Goal: Check status: Check status

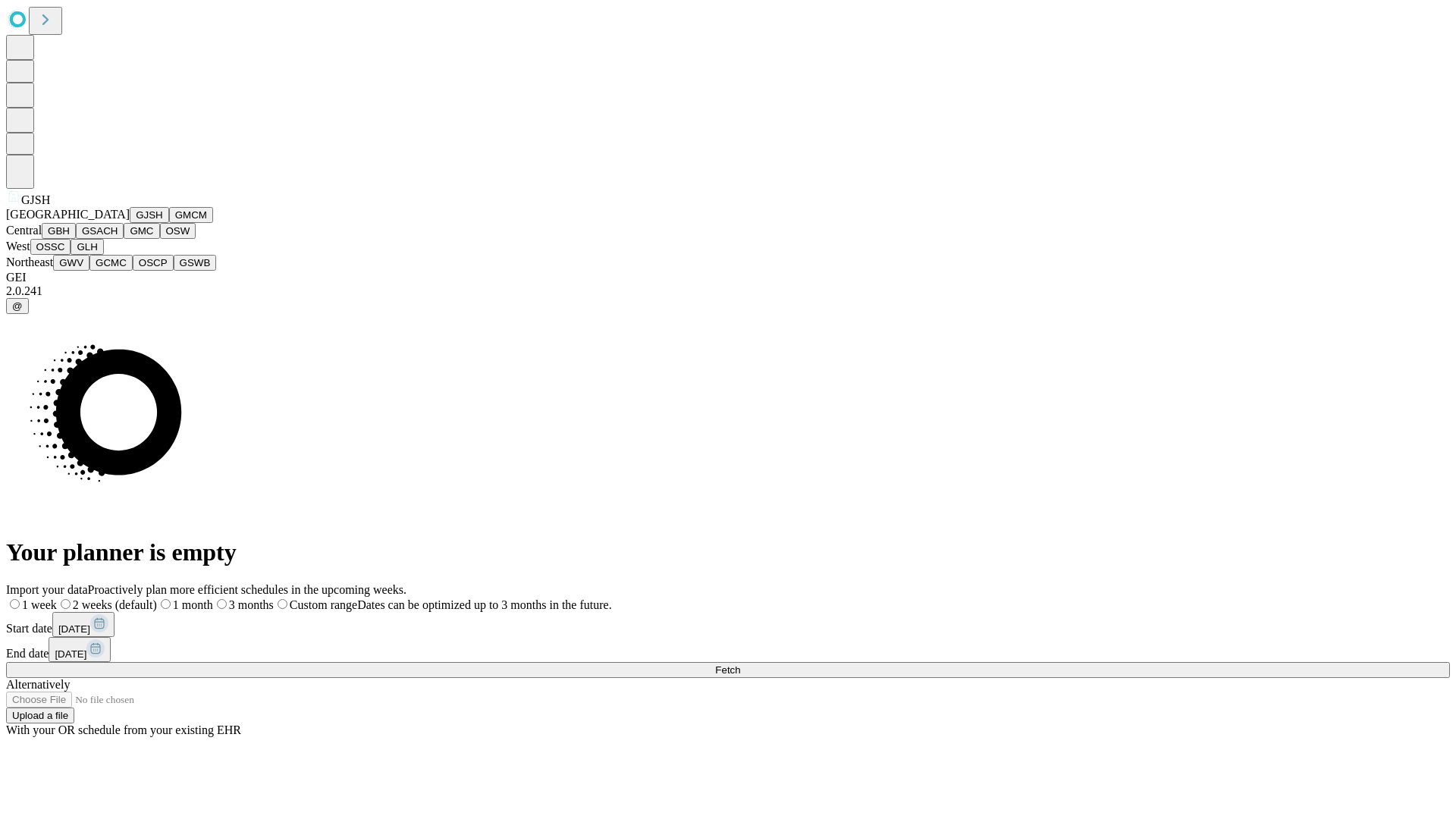
click at [130, 223] on button "GJSH" at bounding box center [149, 215] width 39 height 16
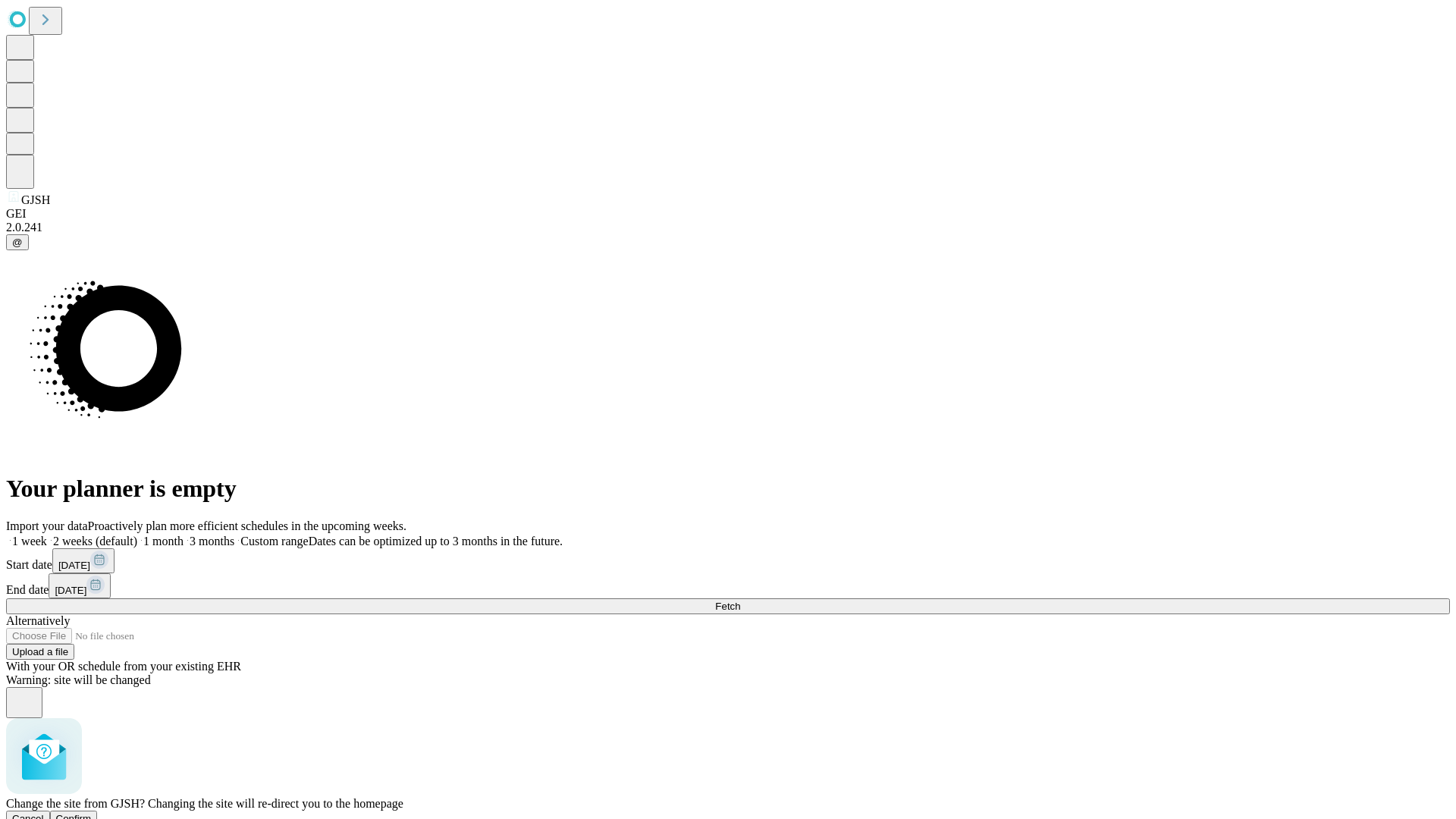
click at [92, 814] on span "Confirm" at bounding box center [73, 819] width 35 height 11
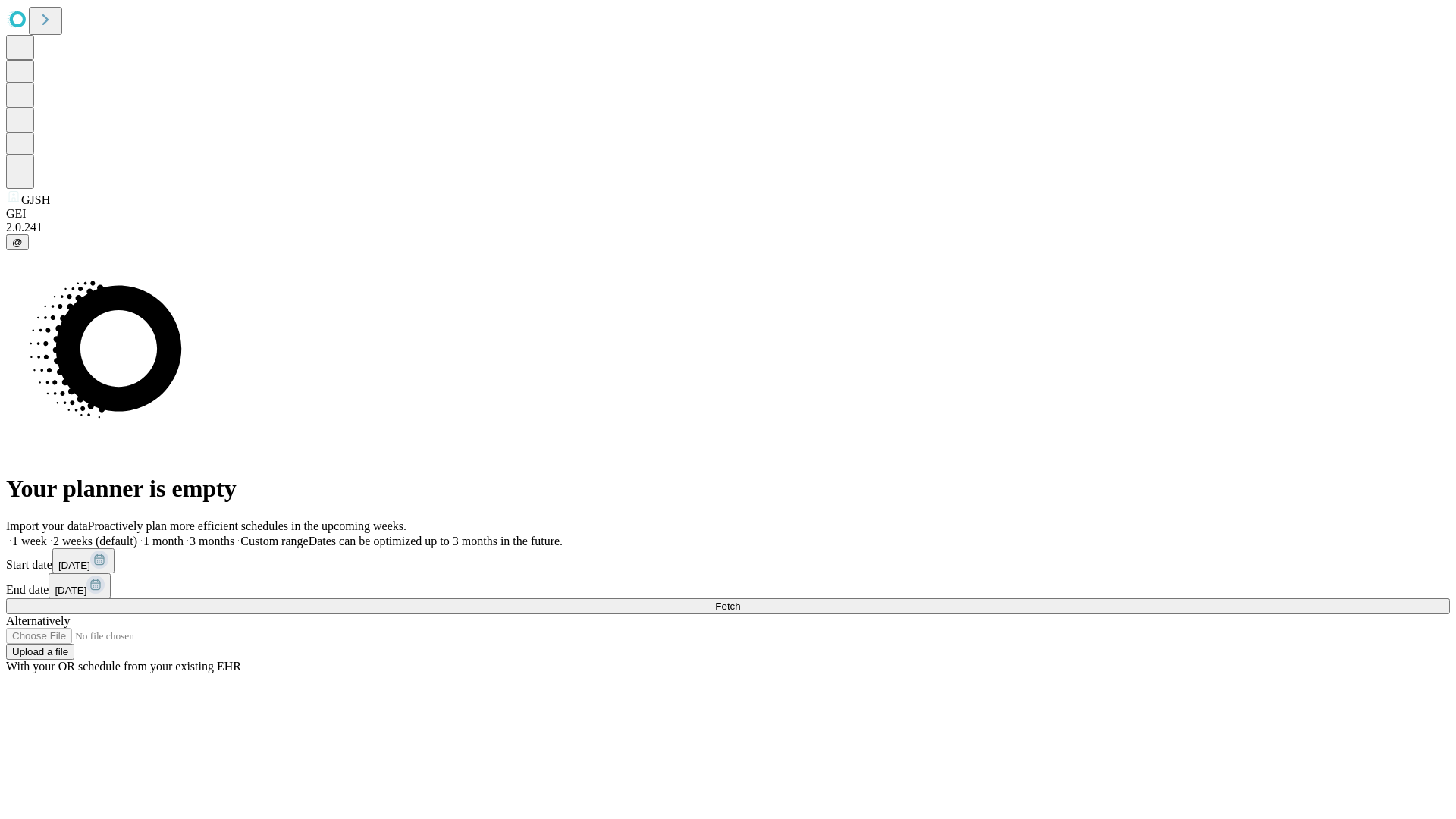
click at [184, 535] on label "1 month" at bounding box center [160, 541] width 46 height 13
click at [740, 601] on span "Fetch" at bounding box center [728, 606] width 25 height 11
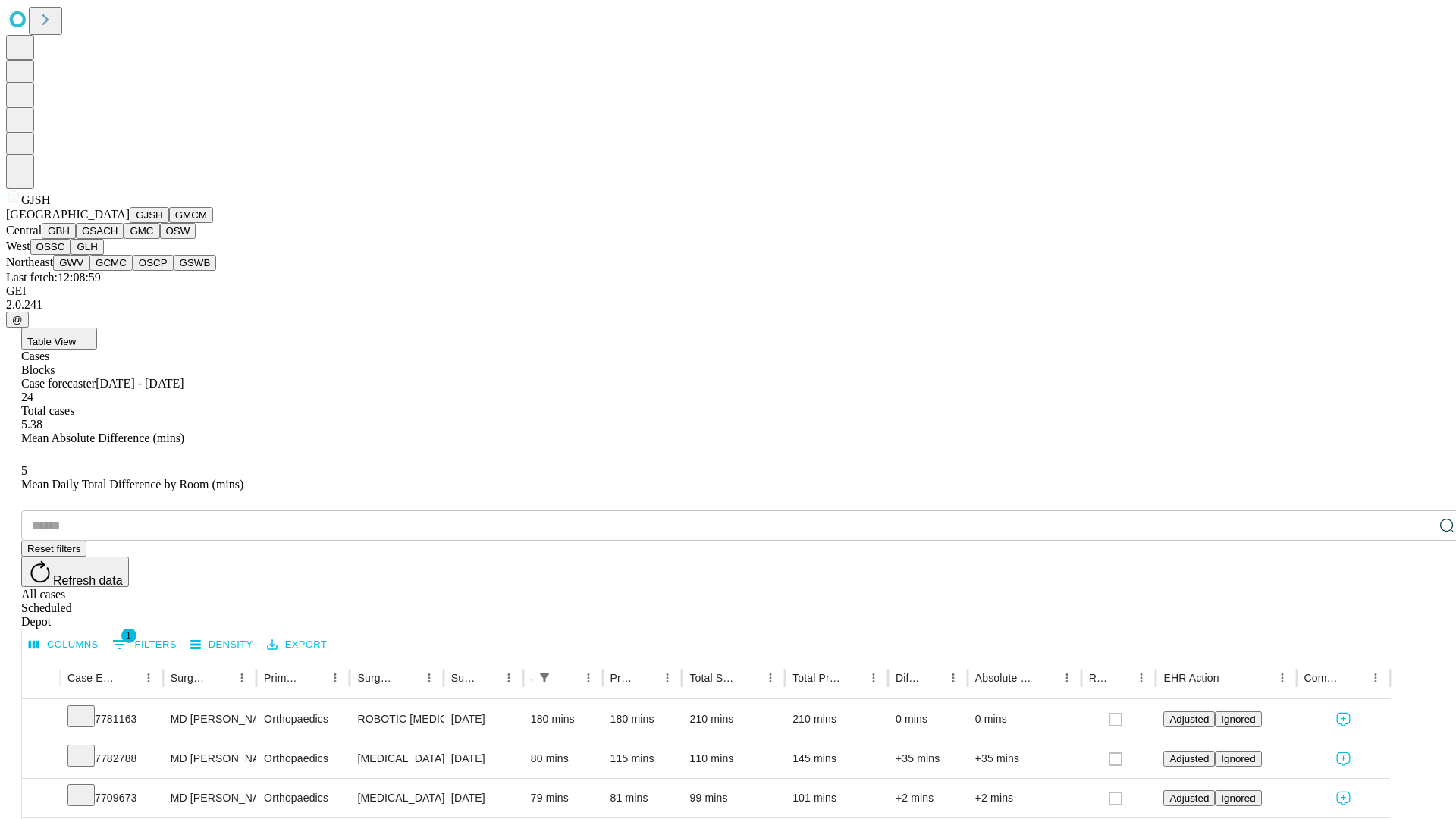
click at [169, 223] on button "GMCM" at bounding box center [191, 215] width 44 height 16
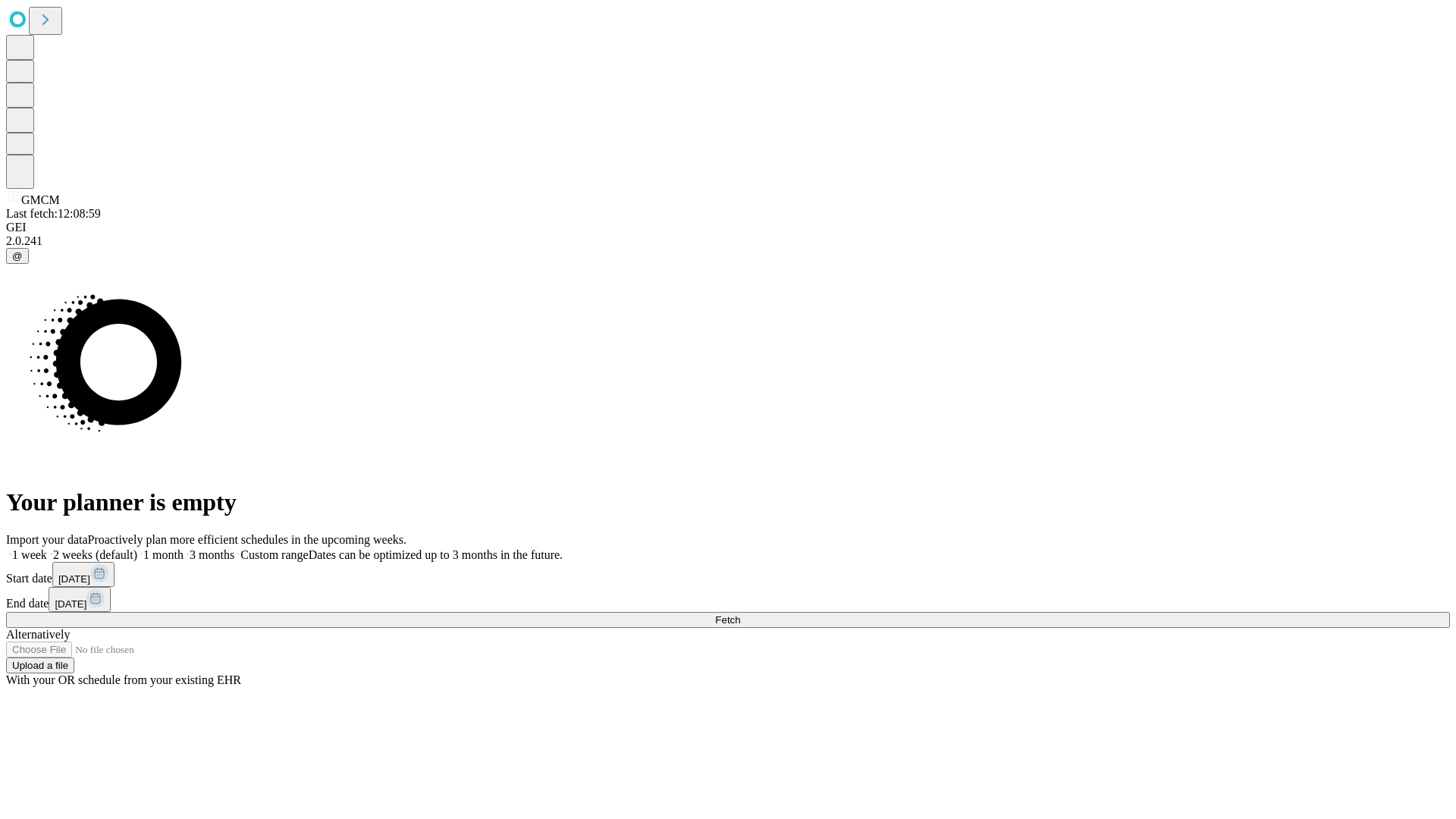
click at [184, 548] on label "1 month" at bounding box center [160, 554] width 46 height 13
click at [740, 615] on span "Fetch" at bounding box center [728, 620] width 25 height 11
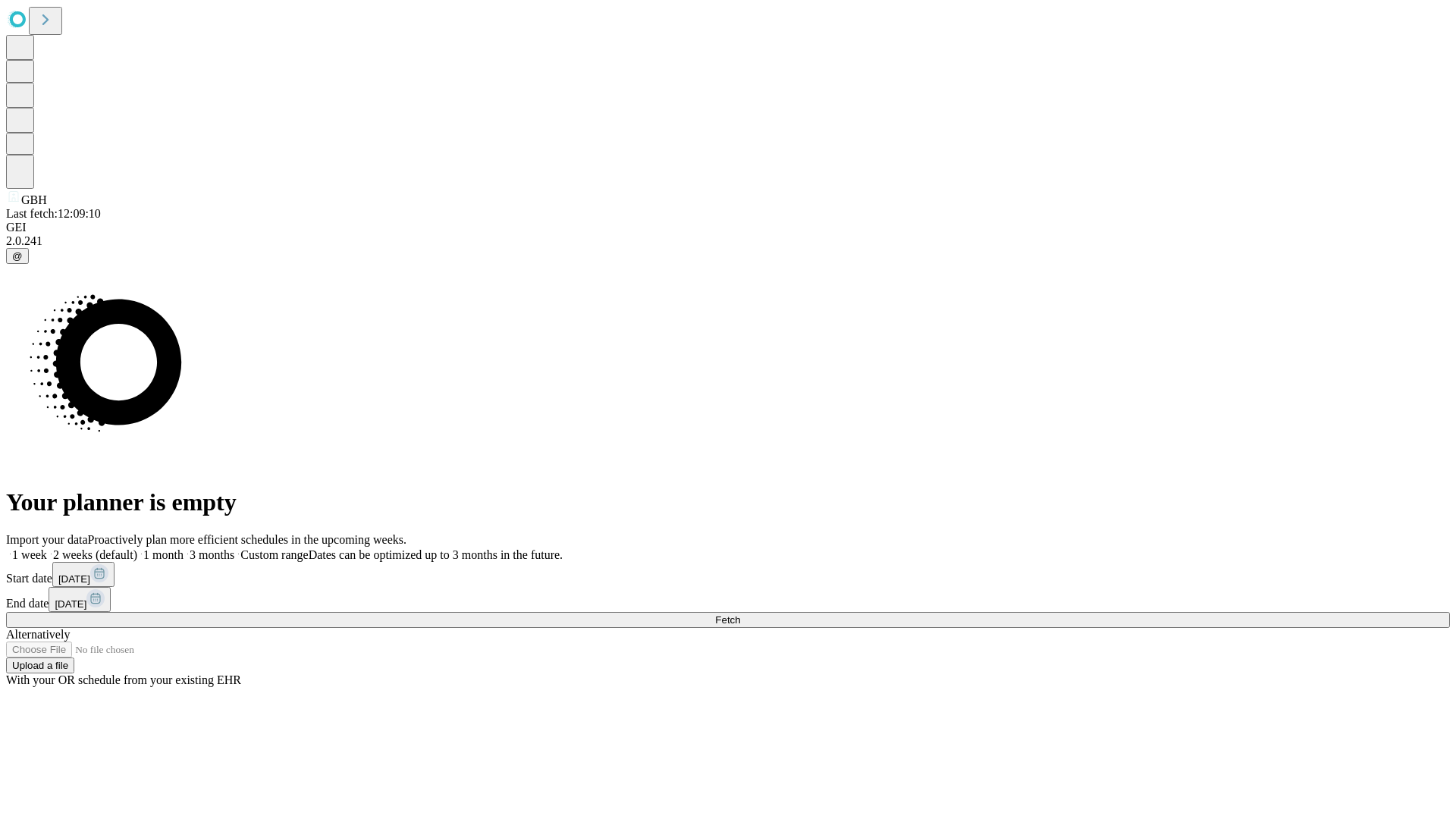
click at [184, 548] on label "1 month" at bounding box center [160, 554] width 46 height 13
click at [740, 615] on span "Fetch" at bounding box center [728, 620] width 25 height 11
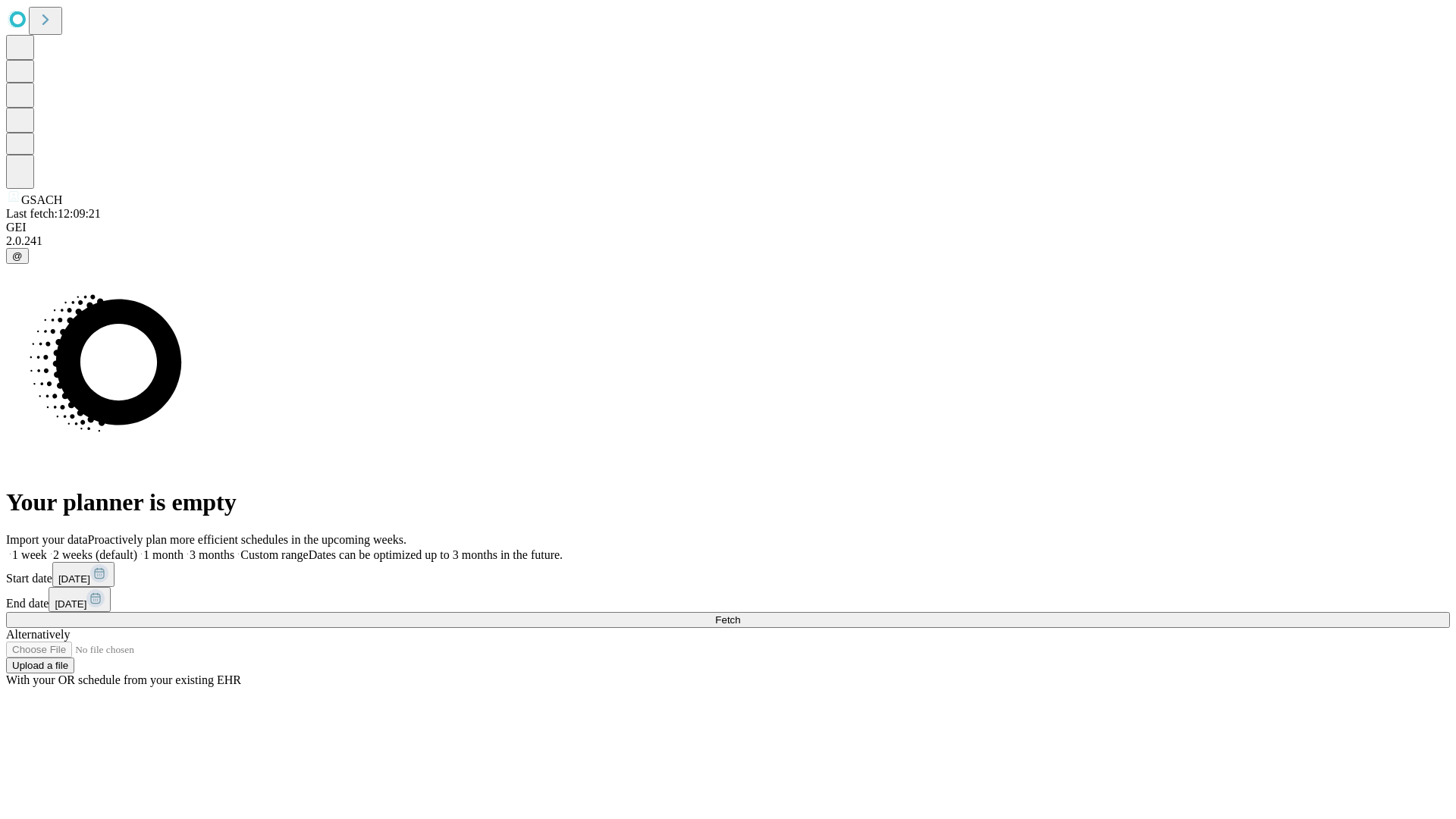
click at [184, 548] on label "1 month" at bounding box center [160, 554] width 46 height 13
click at [740, 615] on span "Fetch" at bounding box center [728, 620] width 25 height 11
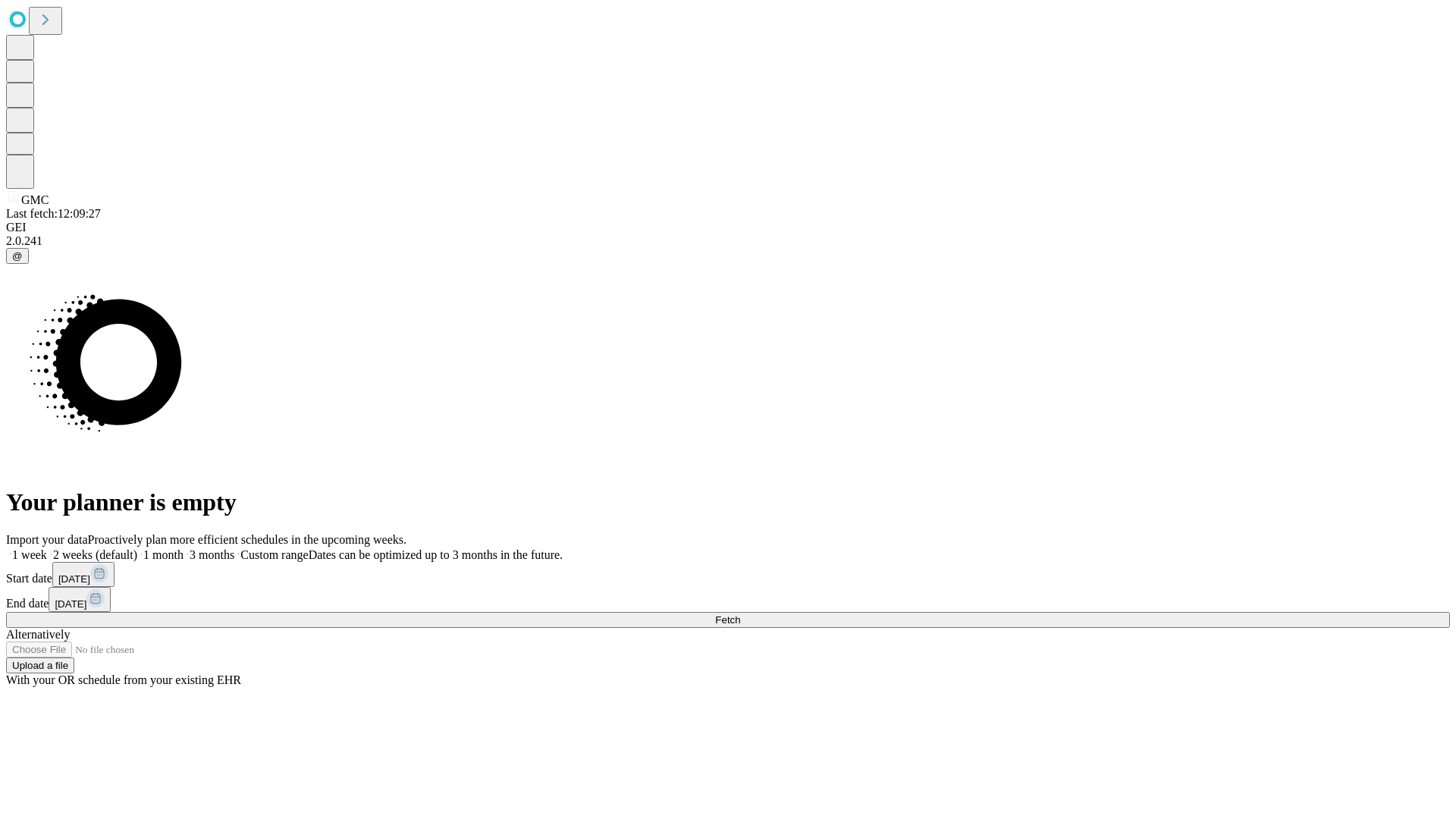
click at [184, 548] on label "1 month" at bounding box center [160, 554] width 46 height 13
click at [740, 615] on span "Fetch" at bounding box center [728, 620] width 25 height 11
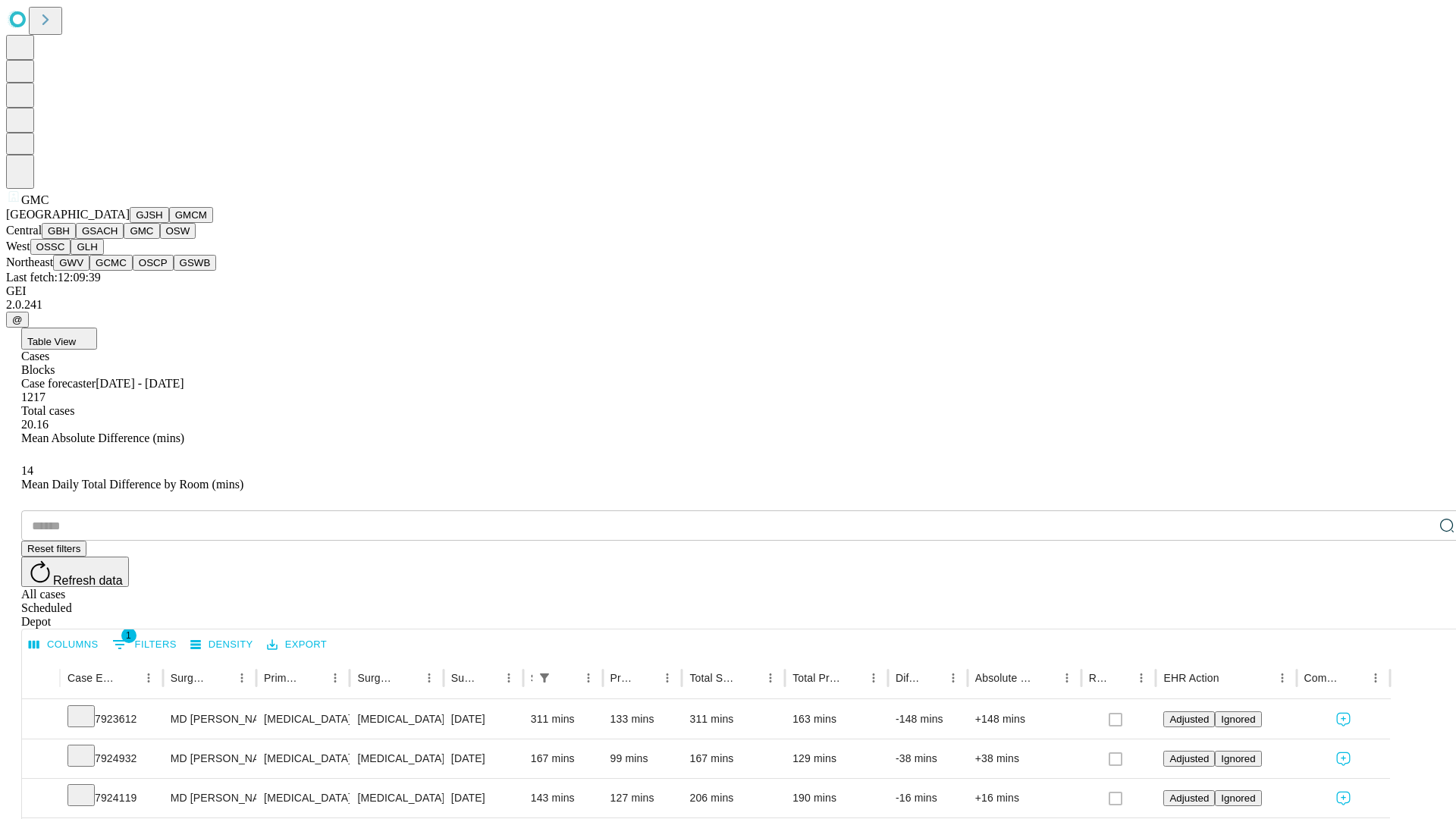
click at [160, 239] on button "OSW" at bounding box center [178, 231] width 36 height 16
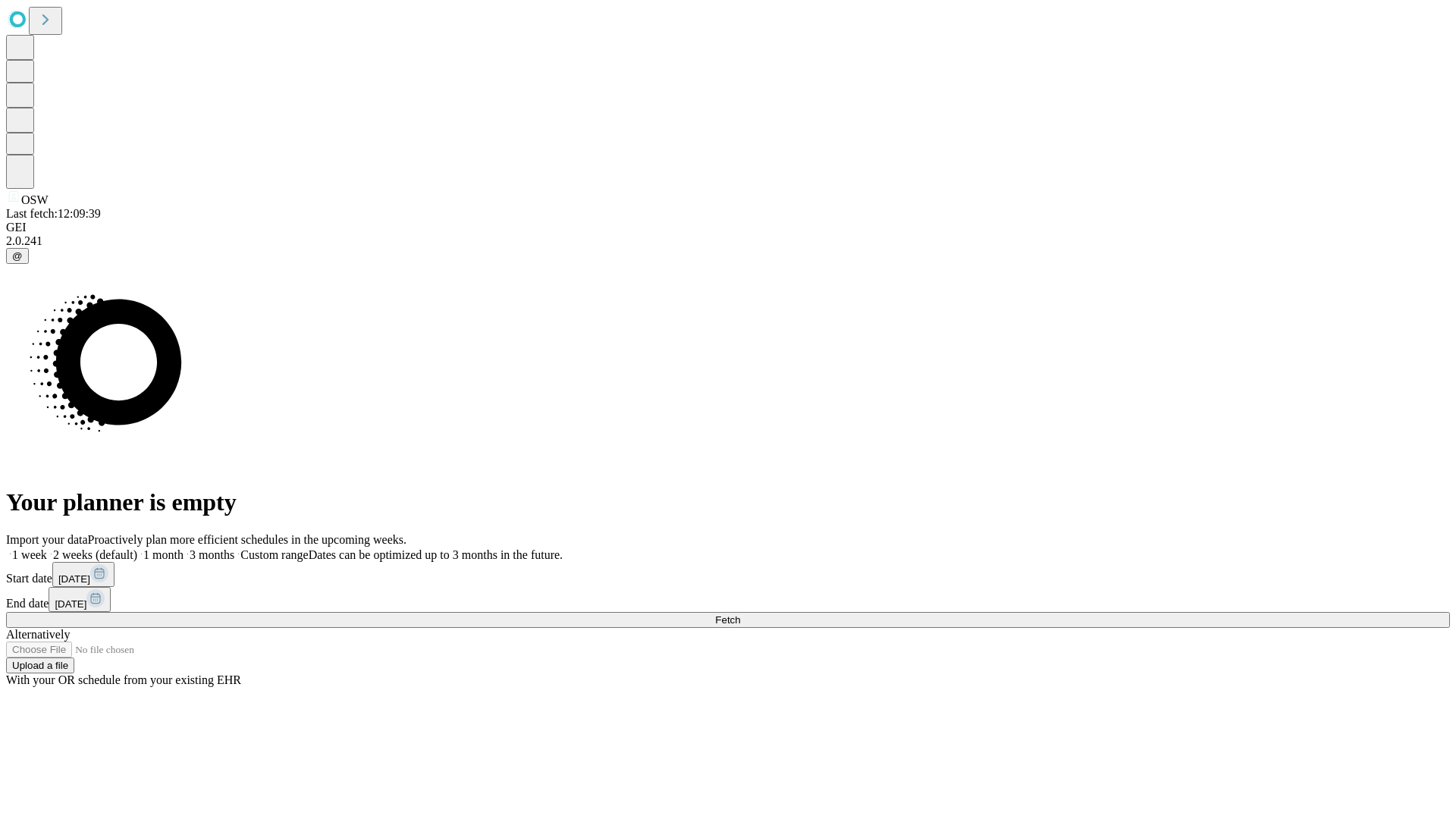
click at [184, 548] on label "1 month" at bounding box center [160, 554] width 46 height 13
click at [740, 615] on span "Fetch" at bounding box center [728, 620] width 25 height 11
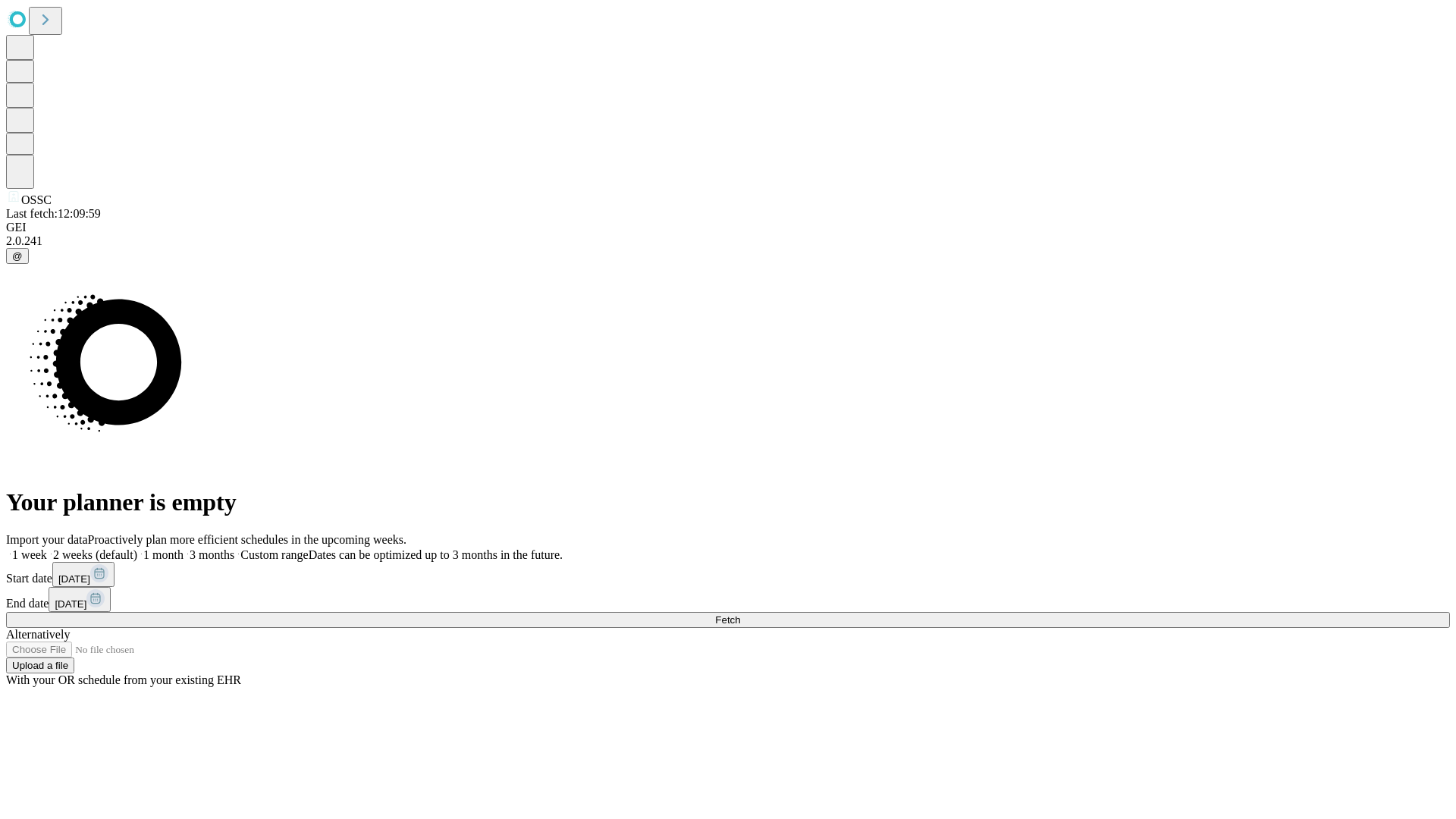
click at [184, 548] on label "1 month" at bounding box center [160, 554] width 46 height 13
click at [740, 615] on span "Fetch" at bounding box center [728, 620] width 25 height 11
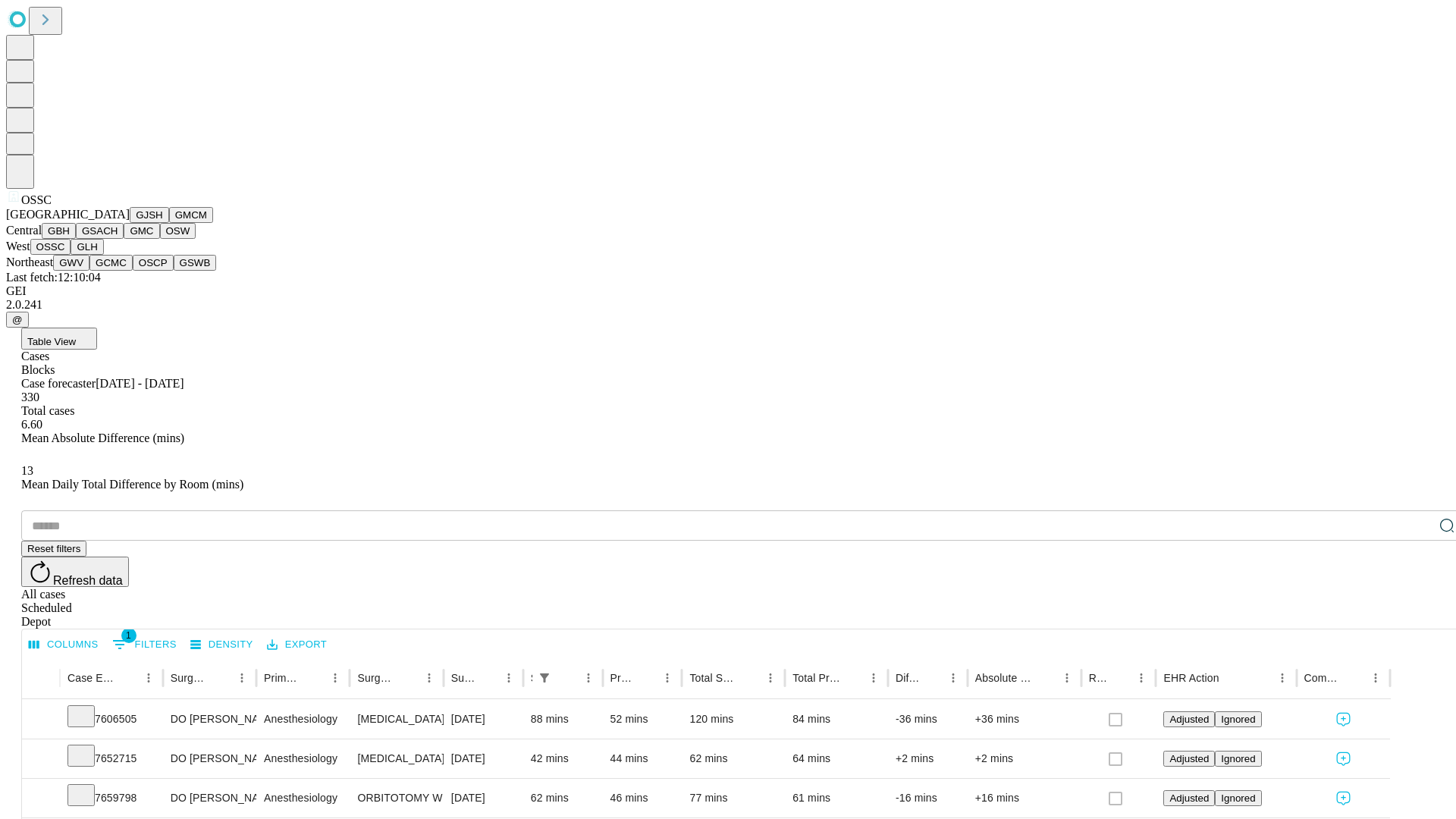
click at [103, 255] on button "GLH" at bounding box center [87, 247] width 33 height 16
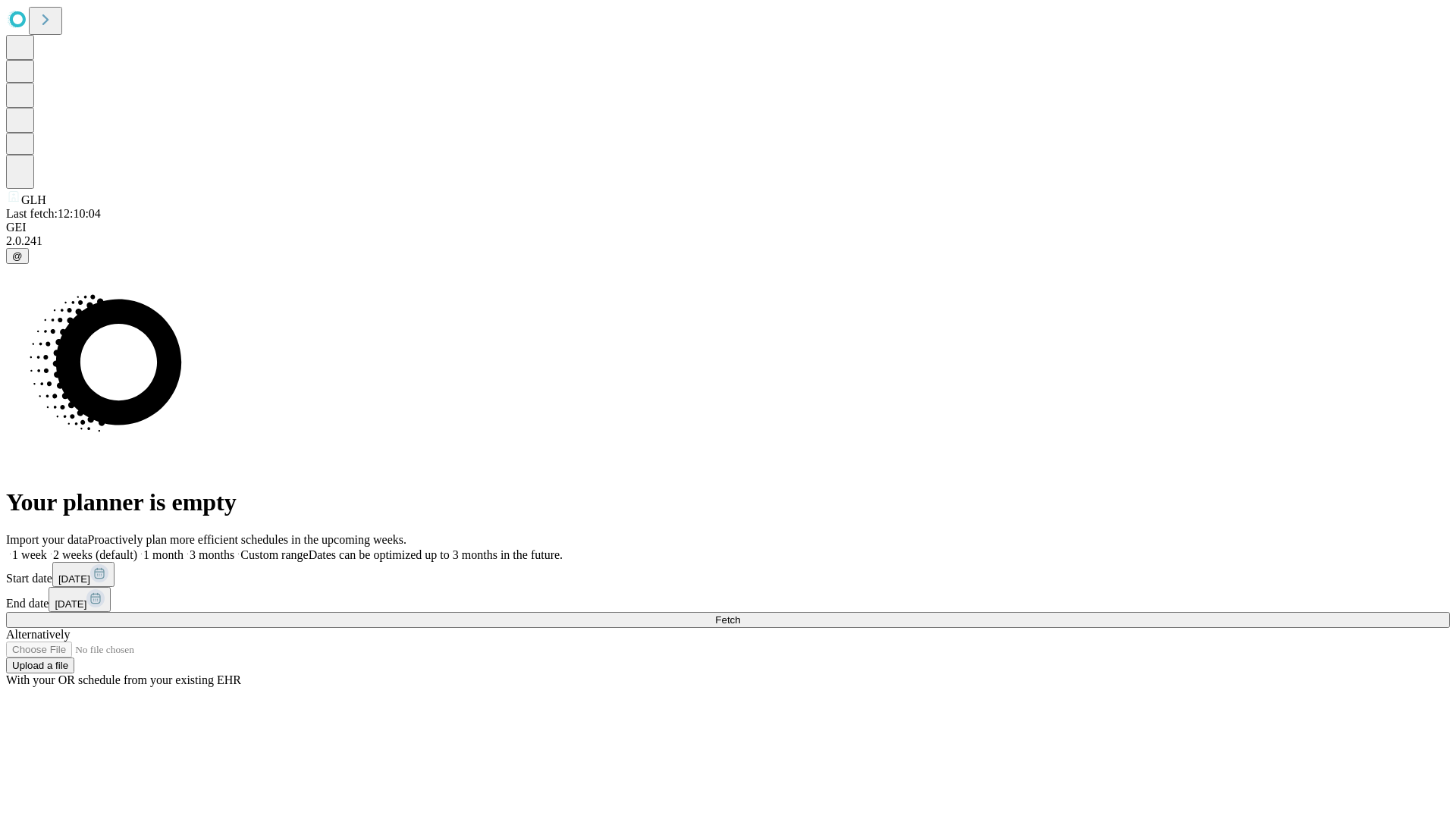
click at [184, 548] on label "1 month" at bounding box center [160, 554] width 46 height 13
click at [740, 615] on span "Fetch" at bounding box center [728, 620] width 25 height 11
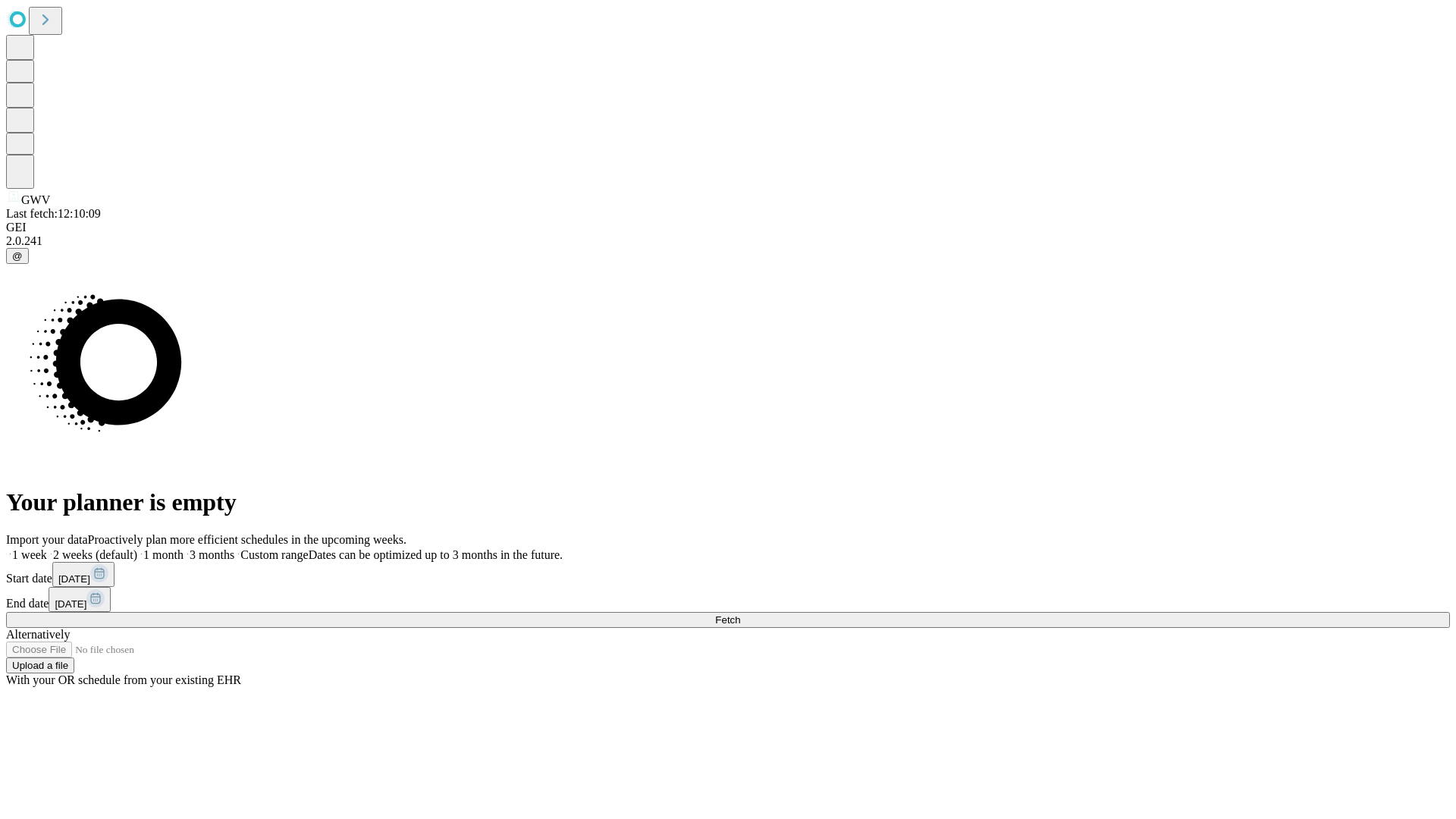
click at [184, 548] on label "1 month" at bounding box center [160, 554] width 46 height 13
click at [740, 615] on span "Fetch" at bounding box center [728, 620] width 25 height 11
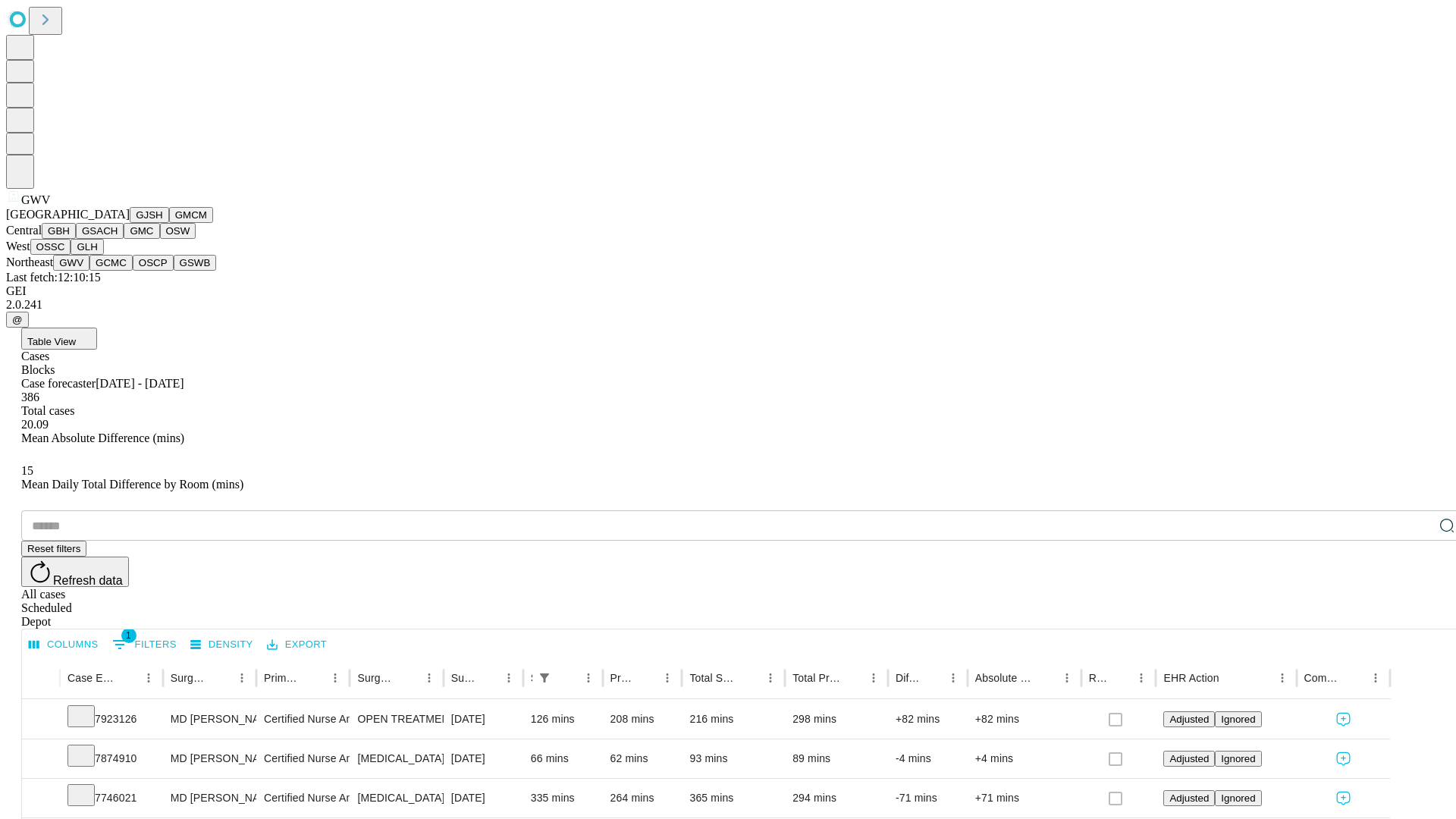
click at [118, 271] on button "GCMC" at bounding box center [111, 263] width 43 height 16
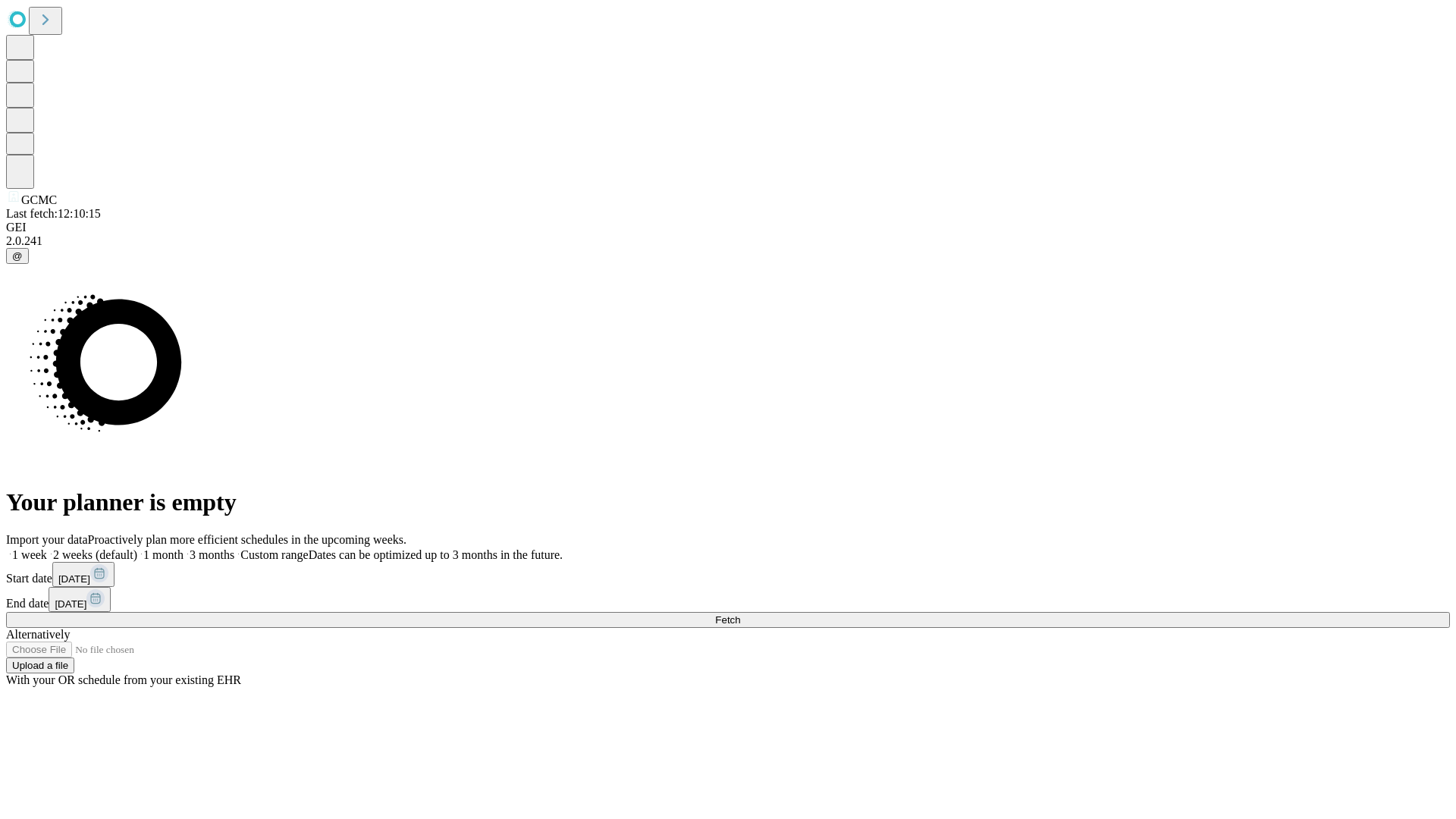
click at [184, 548] on label "1 month" at bounding box center [160, 554] width 46 height 13
click at [740, 615] on span "Fetch" at bounding box center [728, 620] width 25 height 11
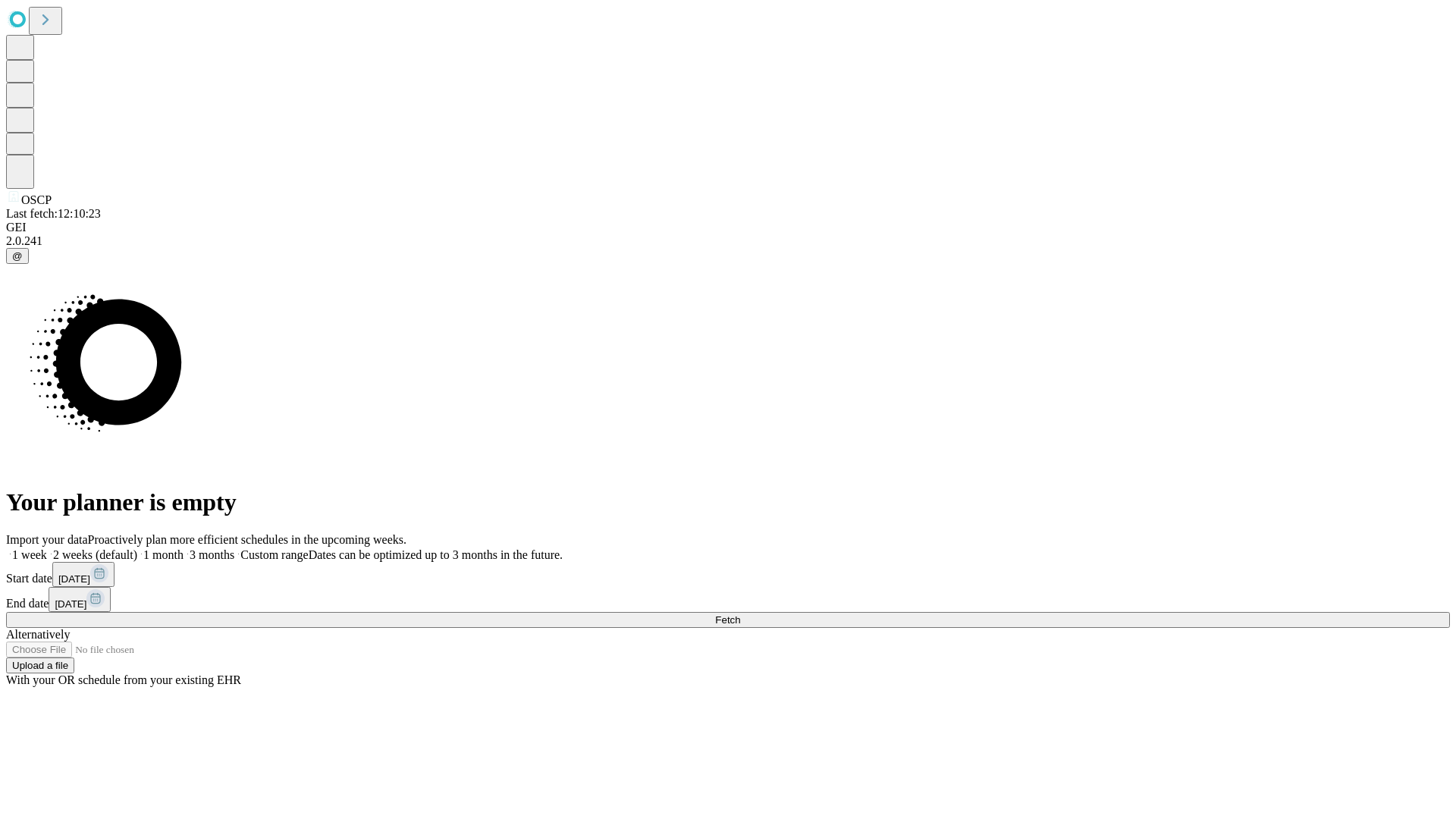
click at [184, 548] on label "1 month" at bounding box center [160, 554] width 46 height 13
click at [740, 615] on span "Fetch" at bounding box center [728, 620] width 25 height 11
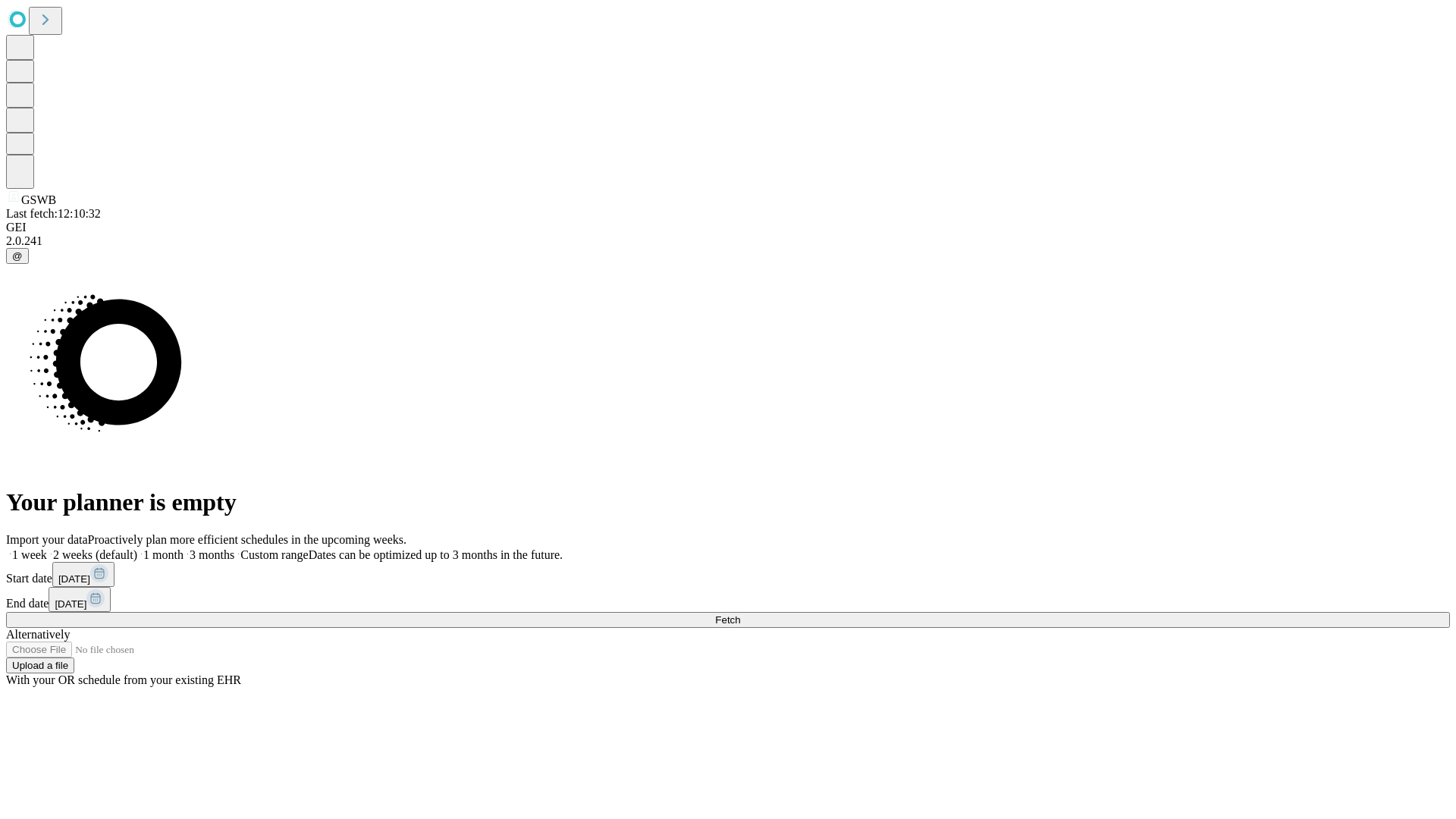
click at [184, 548] on label "1 month" at bounding box center [160, 554] width 46 height 13
click at [740, 615] on span "Fetch" at bounding box center [728, 620] width 25 height 11
